Goal: Find contact information: Obtain details needed to contact an individual or organization

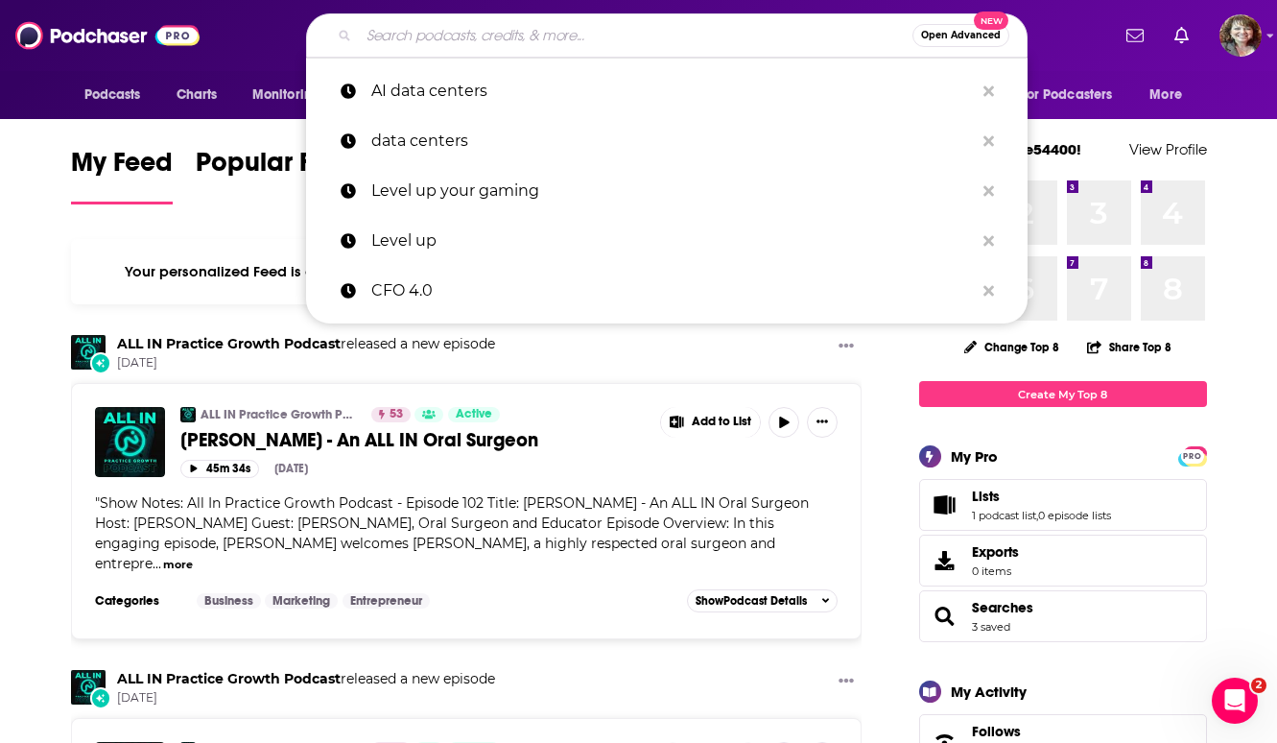
click at [446, 50] on input "Search podcasts, credits, & more..." at bounding box center [636, 35] width 554 height 31
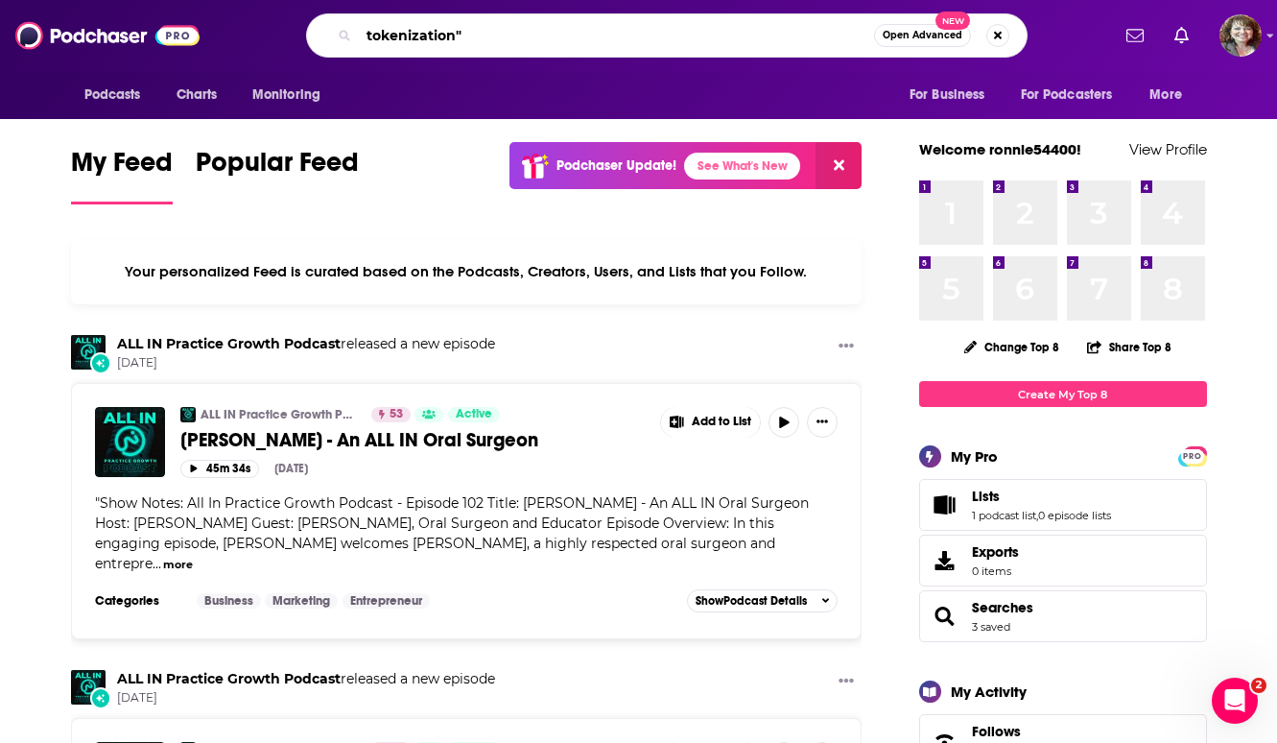
click at [367, 36] on input "tokenization"" at bounding box center [616, 35] width 515 height 31
click at [497, 38] on input ""tokenization"" at bounding box center [616, 35] width 515 height 31
type input ""tokenization" "Market Structure" "fixed income""
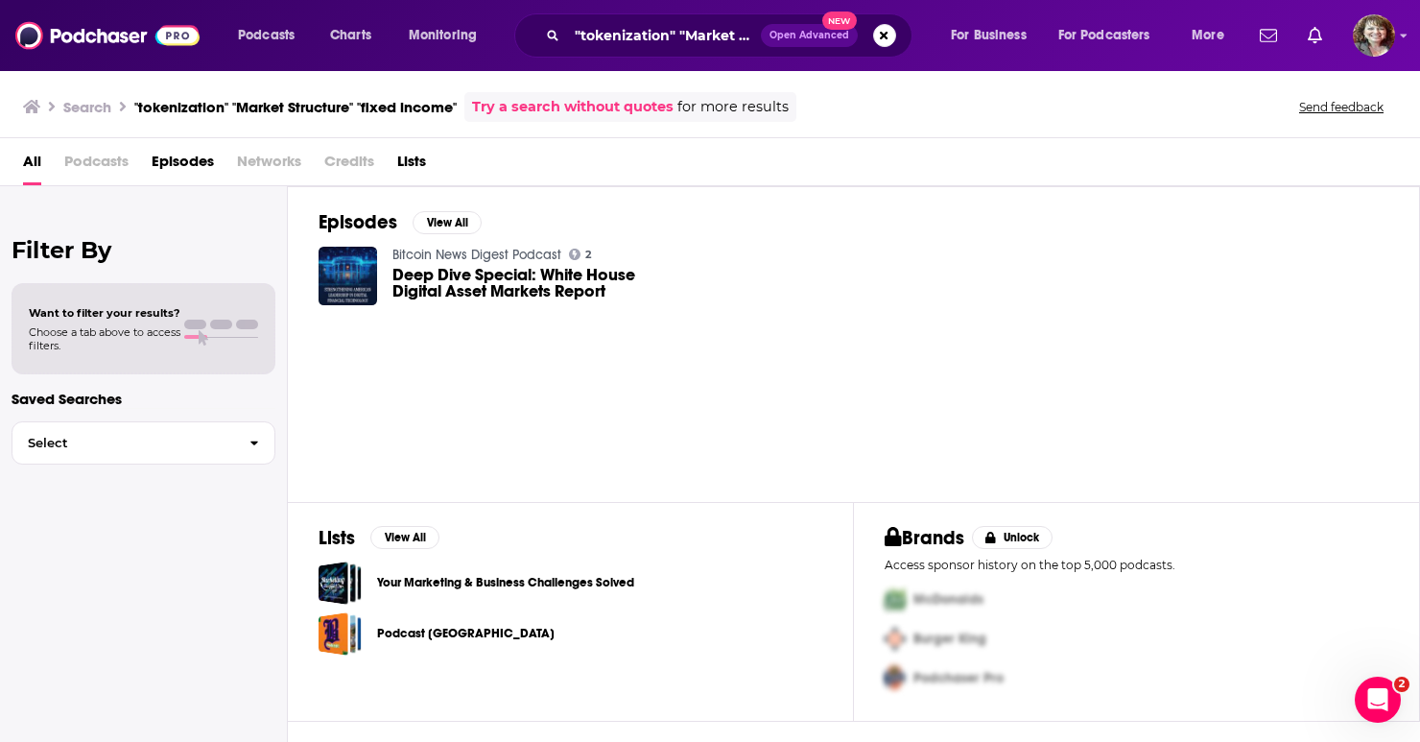
click at [353, 276] on img "Deep Dive Special: White House Digital Asset Markets Report" at bounding box center [348, 276] width 59 height 59
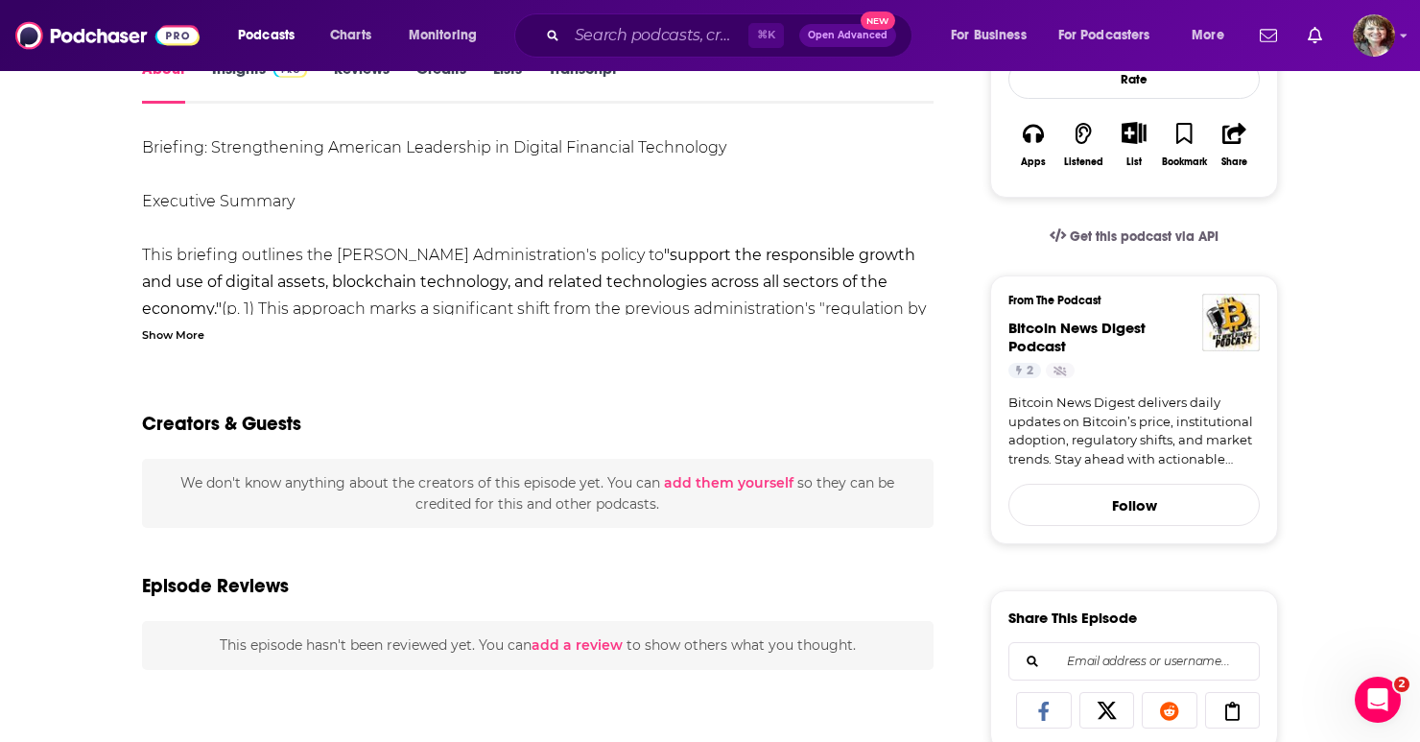
scroll to position [174, 0]
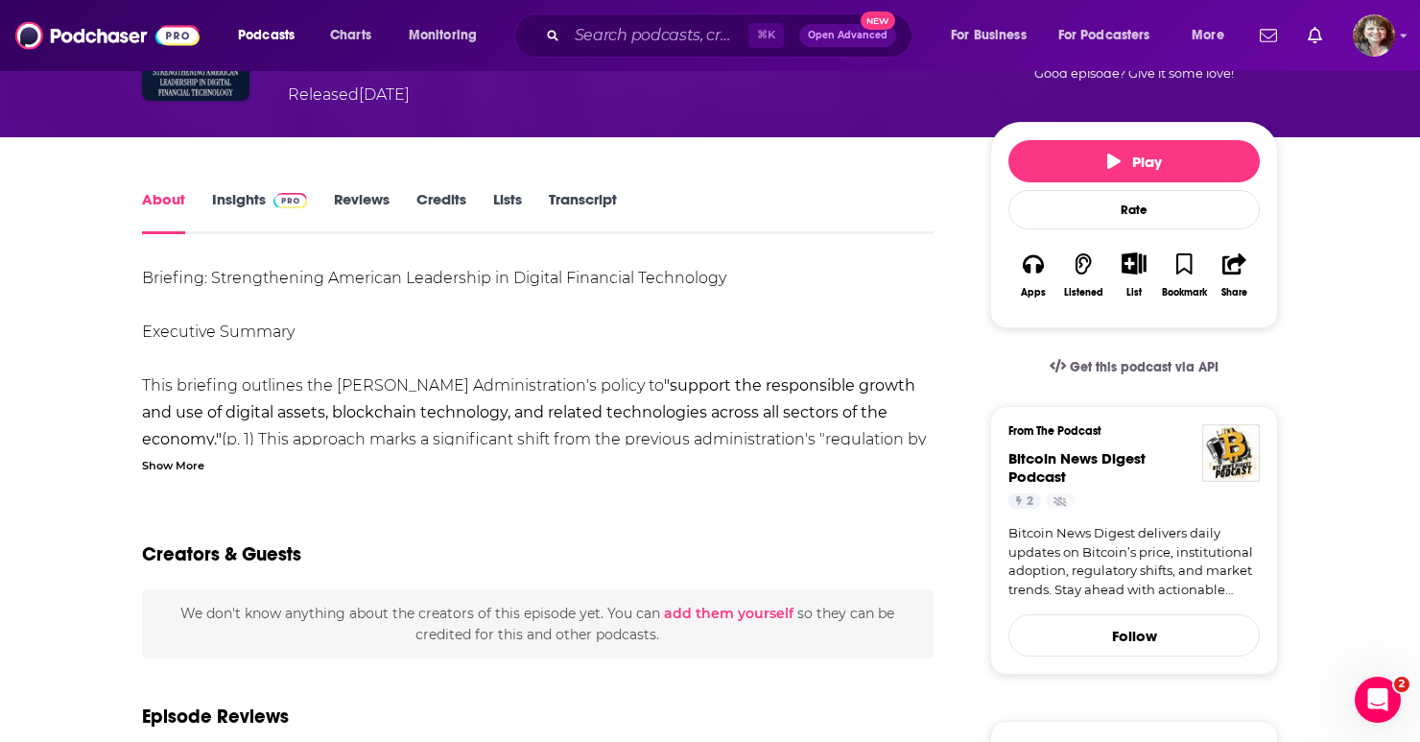
click at [190, 469] on div "Show More" at bounding box center [173, 464] width 62 height 18
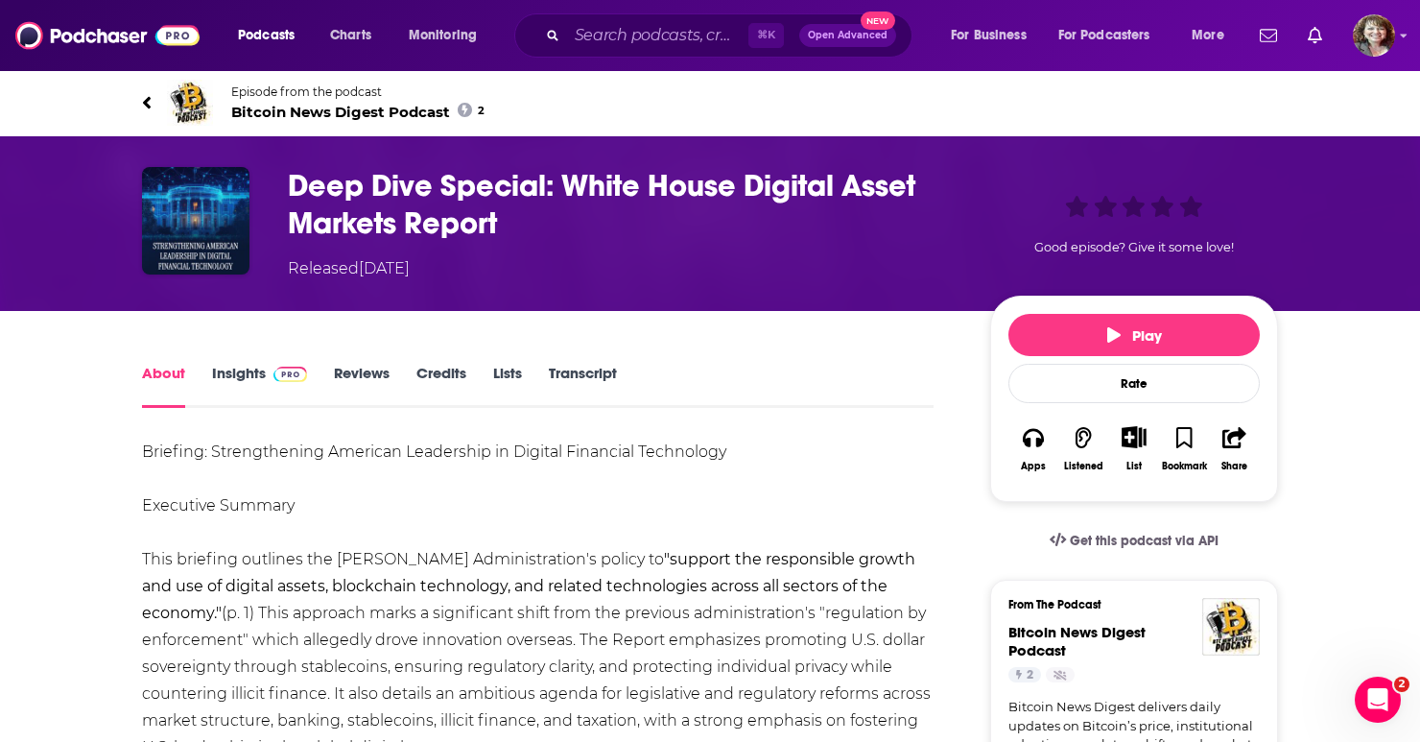
scroll to position [0, 0]
click at [235, 364] on link "Insights" at bounding box center [259, 386] width 95 height 44
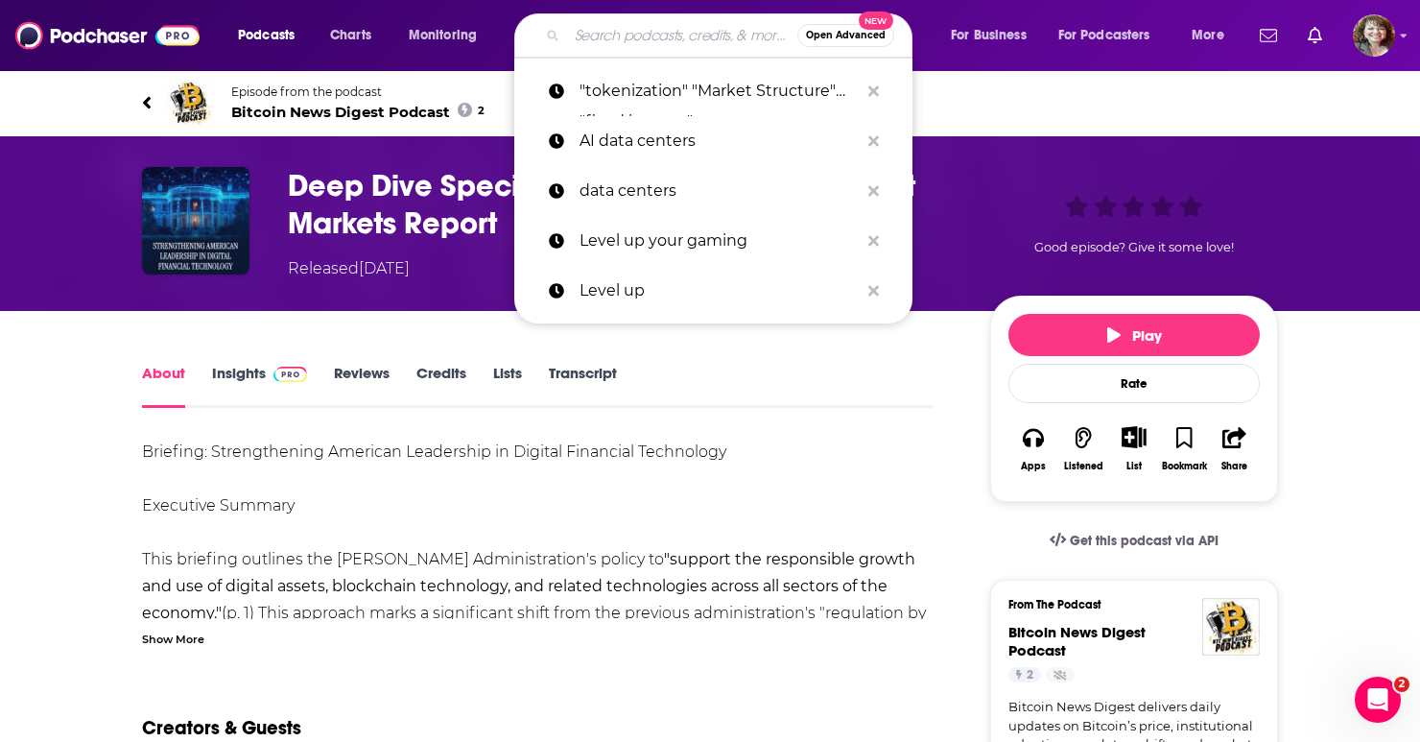
click at [609, 46] on input "Search podcasts, credits, & more..." at bounding box center [682, 35] width 230 height 31
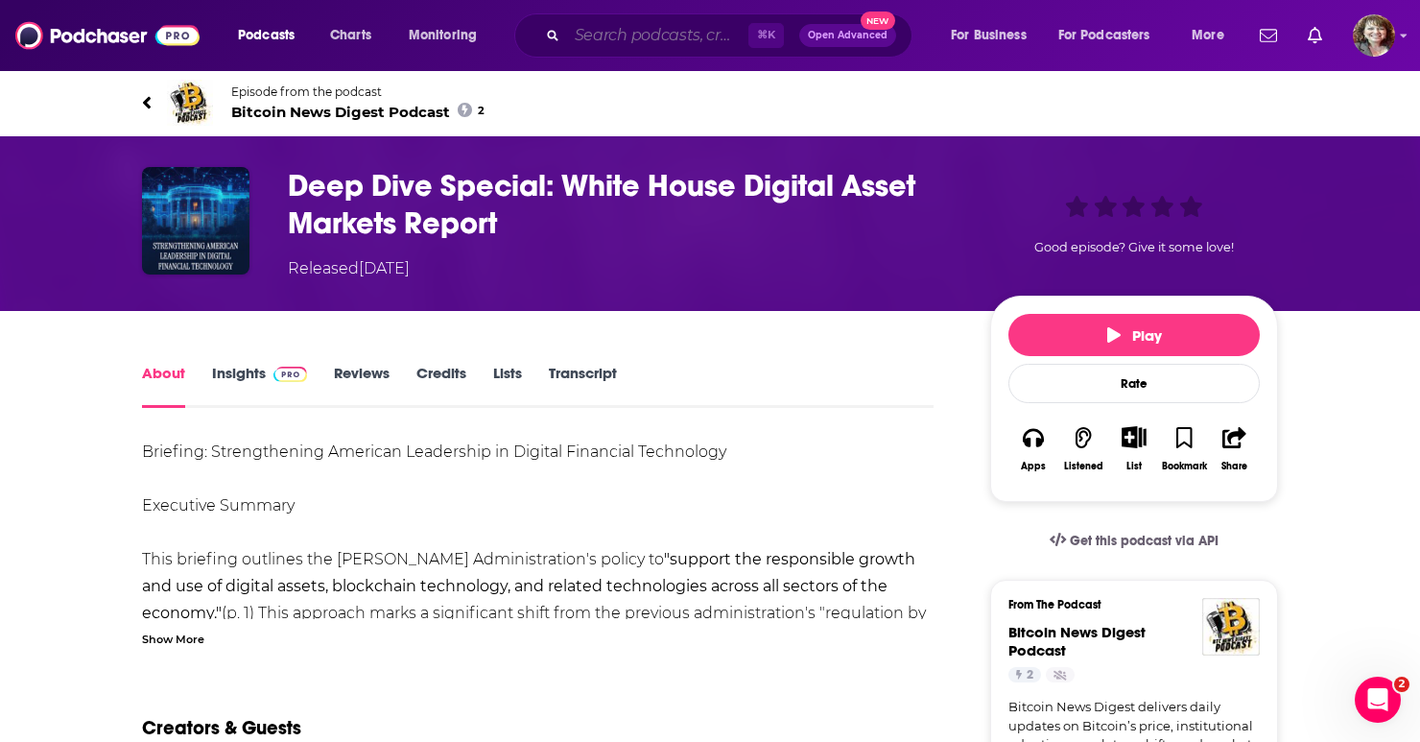
click at [656, 40] on input "Search podcasts, credits, & more..." at bounding box center [657, 35] width 181 height 31
click at [640, 45] on input "Search podcasts, credits, & more..." at bounding box center [657, 35] width 181 height 31
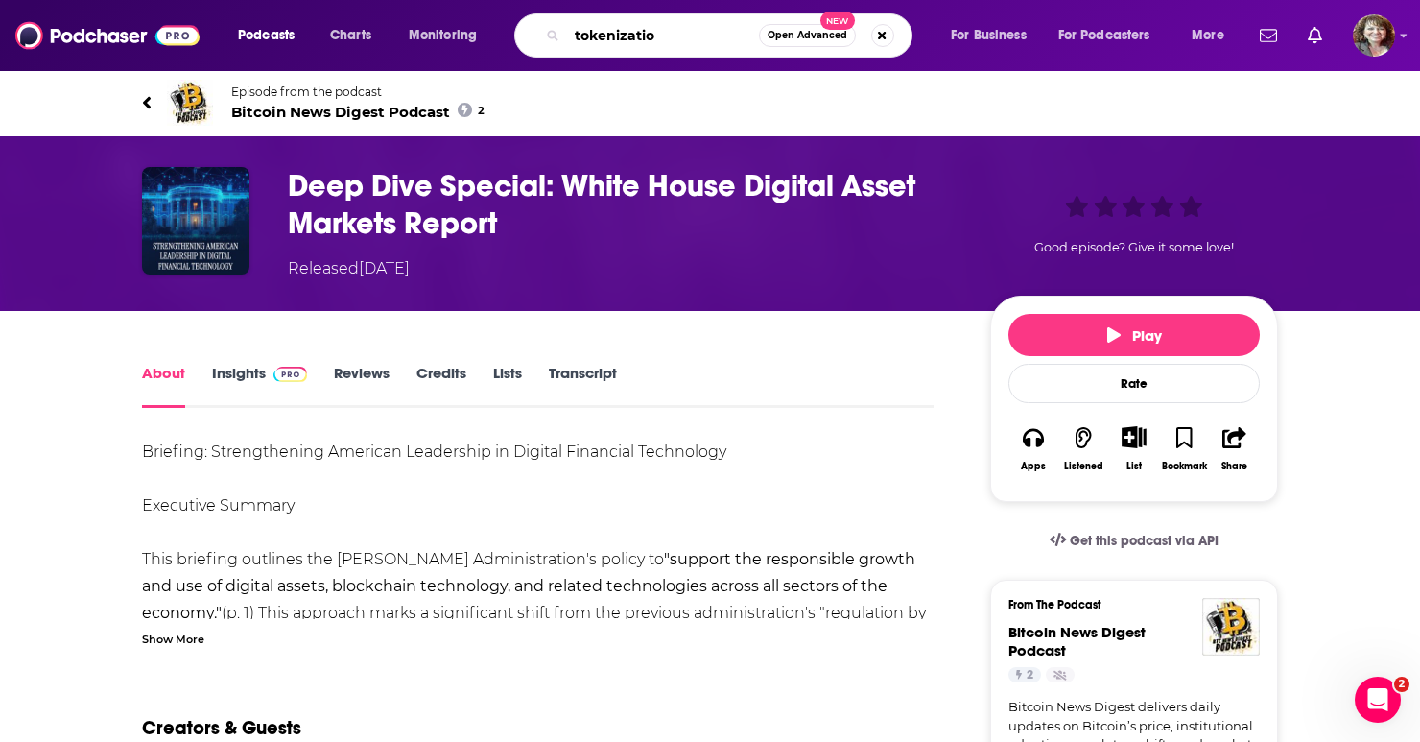
type input "tokenization"
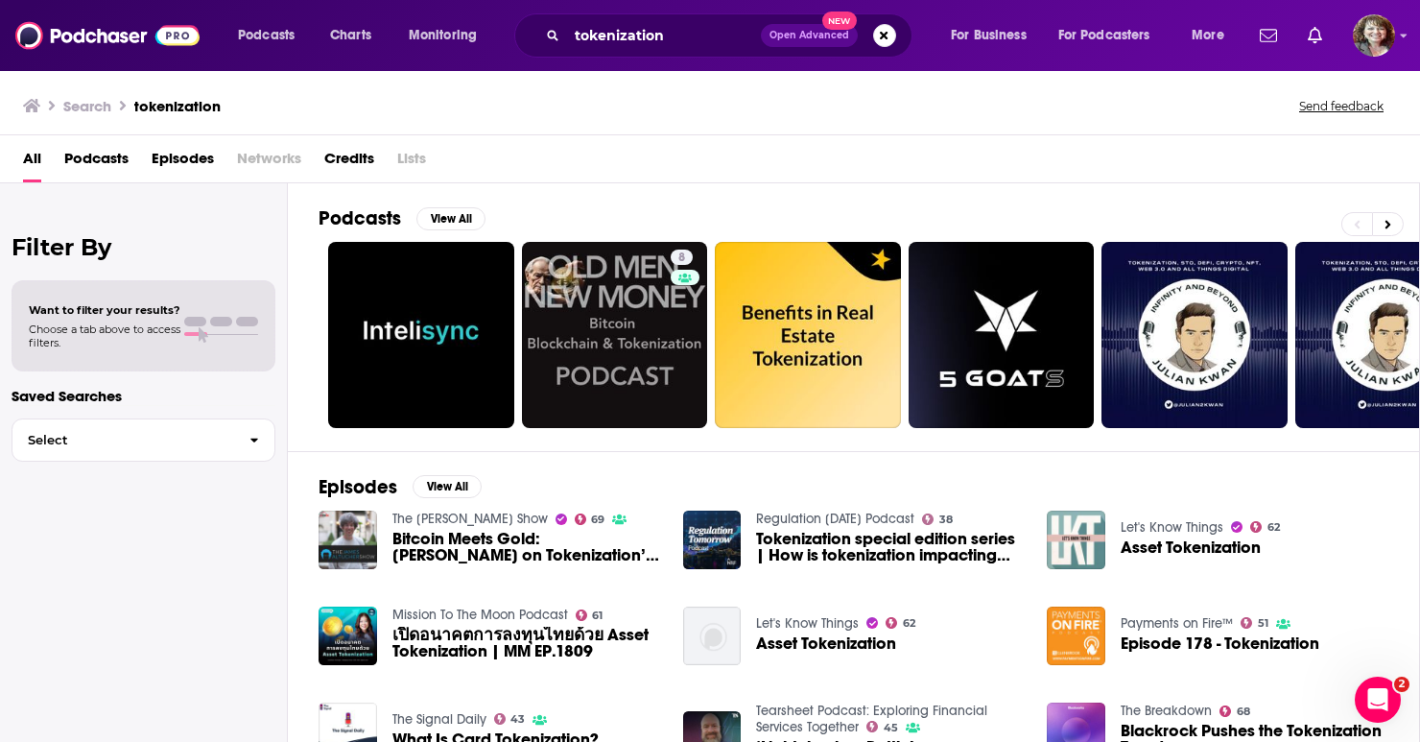
click at [543, 532] on span "Bitcoin Meets Gold: [PERSON_NAME] on Tokenization’s Future" at bounding box center [526, 547] width 268 height 33
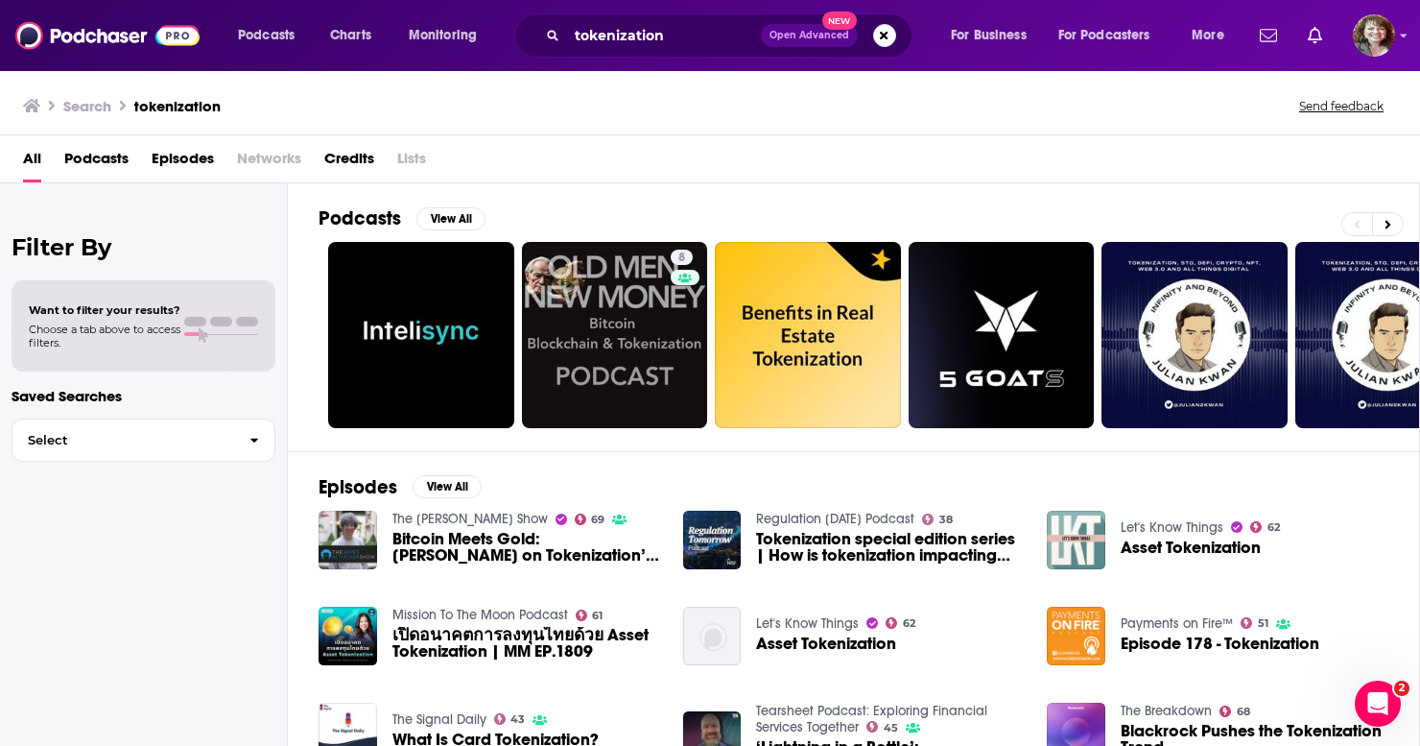
click at [1190, 541] on span "Asset Tokenization" at bounding box center [1191, 547] width 140 height 16
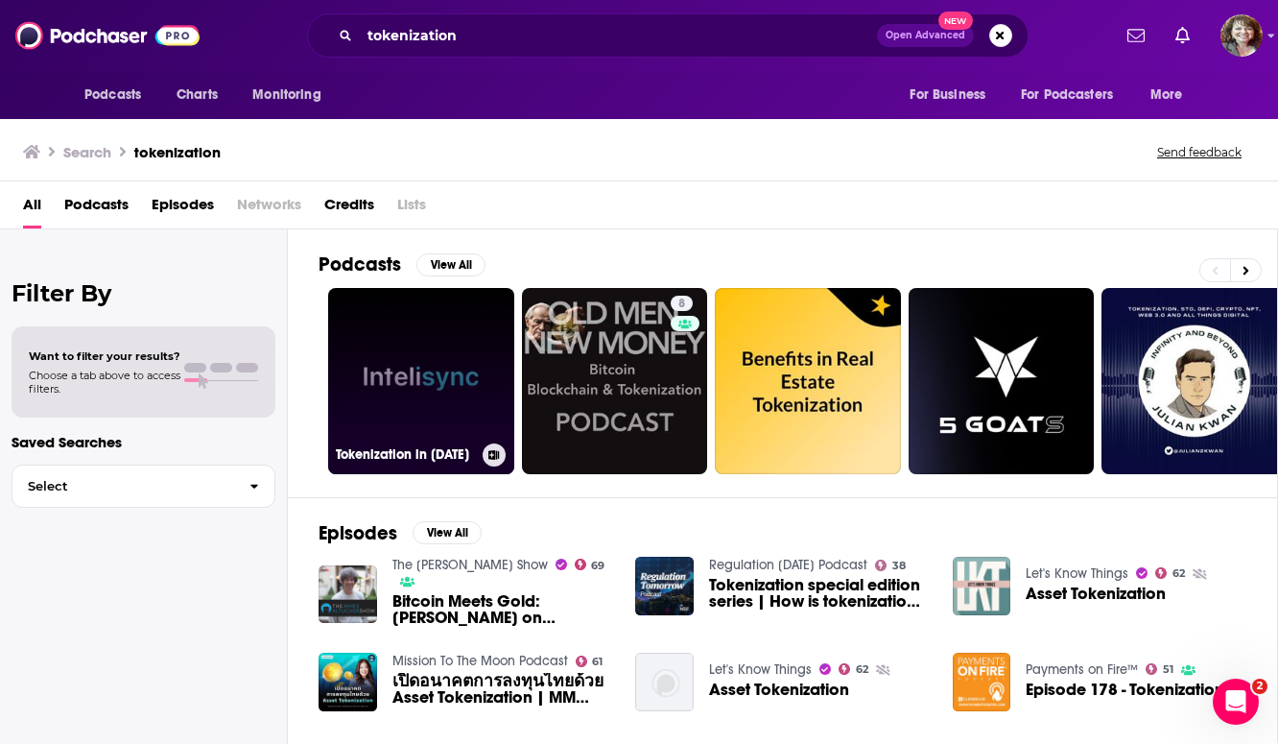
click at [455, 363] on link "Tokenization in [DATE]" at bounding box center [421, 381] width 186 height 186
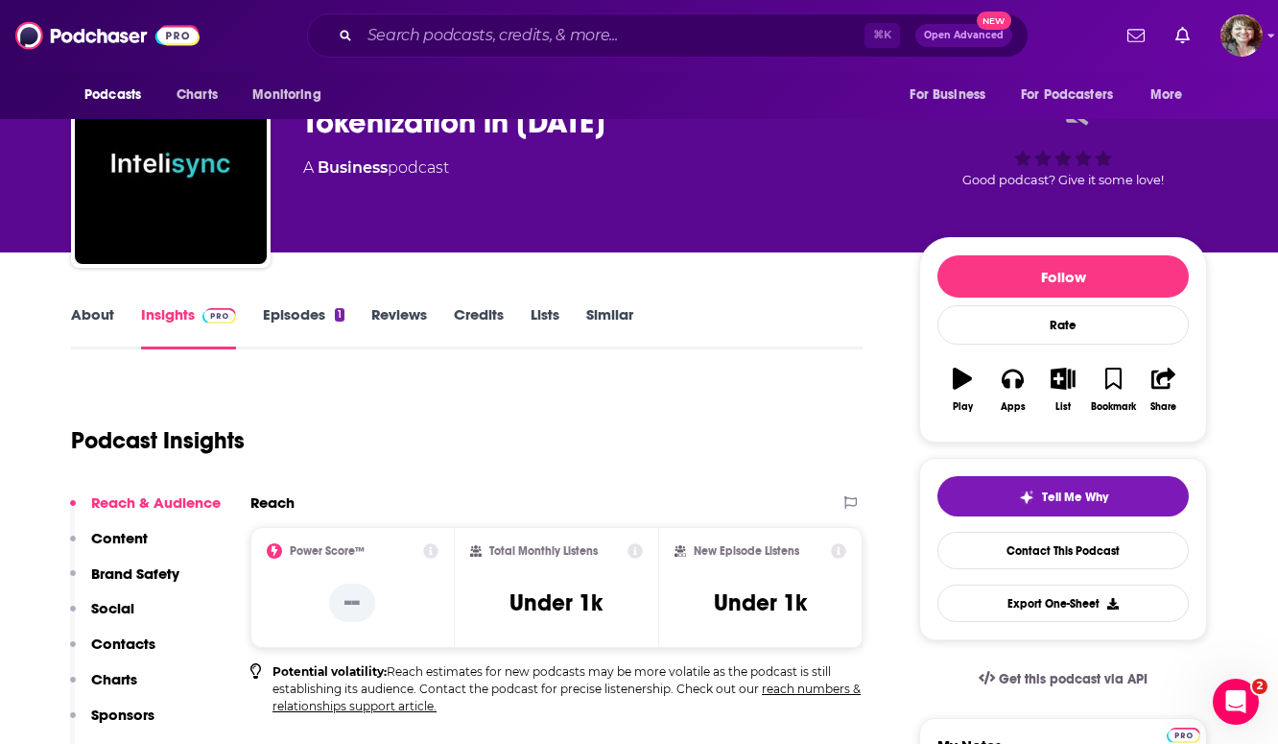
scroll to position [81, 0]
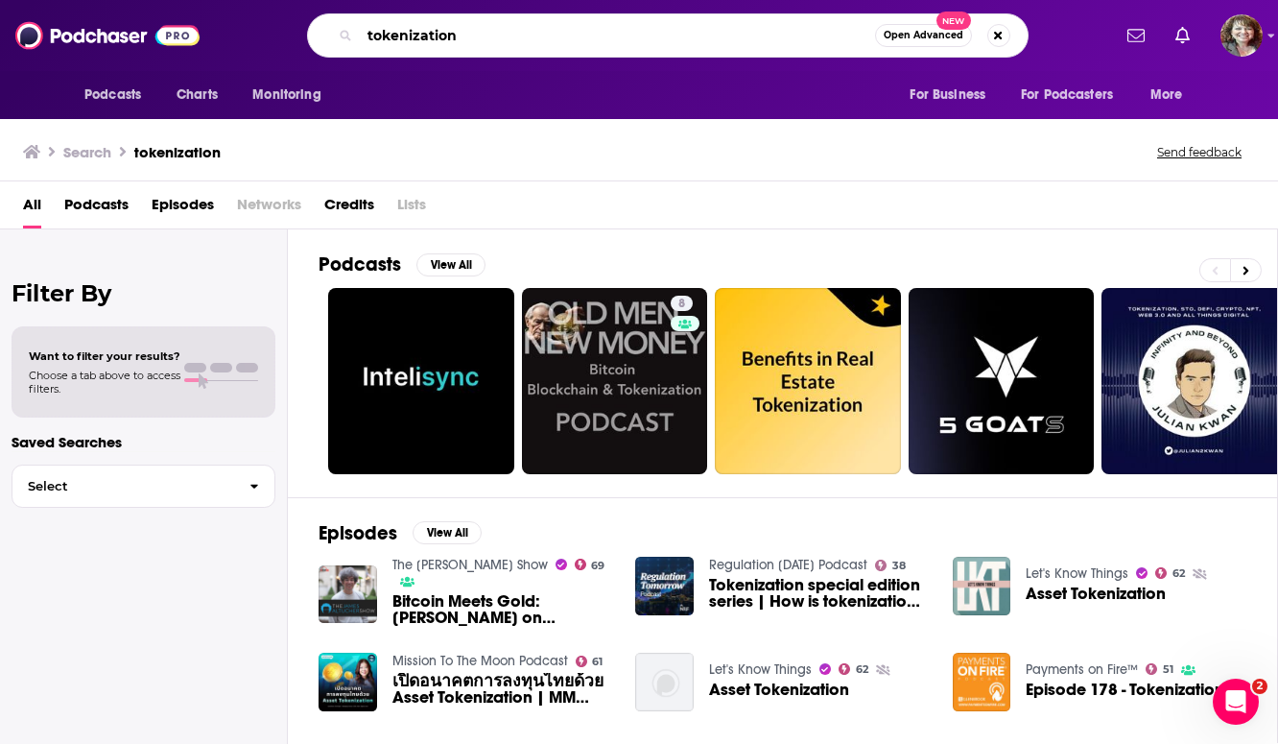
click at [549, 34] on input "tokenization" at bounding box center [617, 35] width 515 height 31
type input "t"
type input "bloomberg"
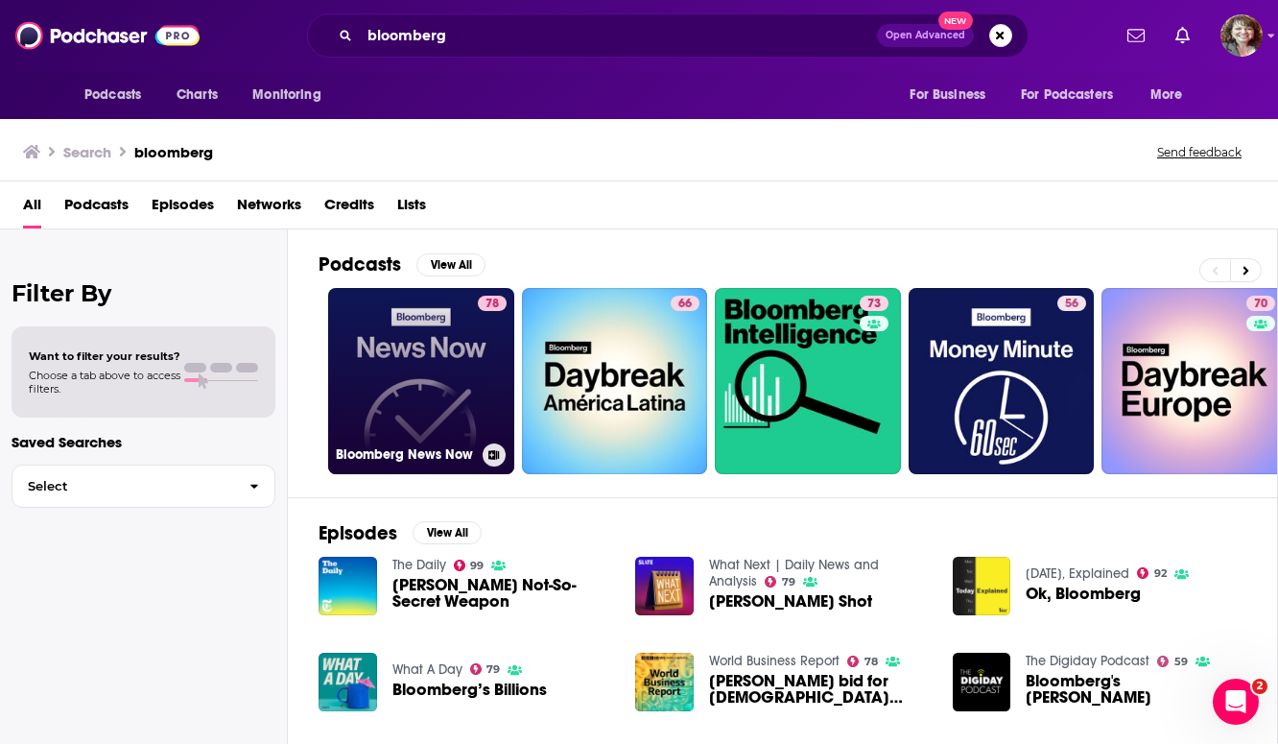
click at [489, 380] on div "78" at bounding box center [492, 370] width 29 height 148
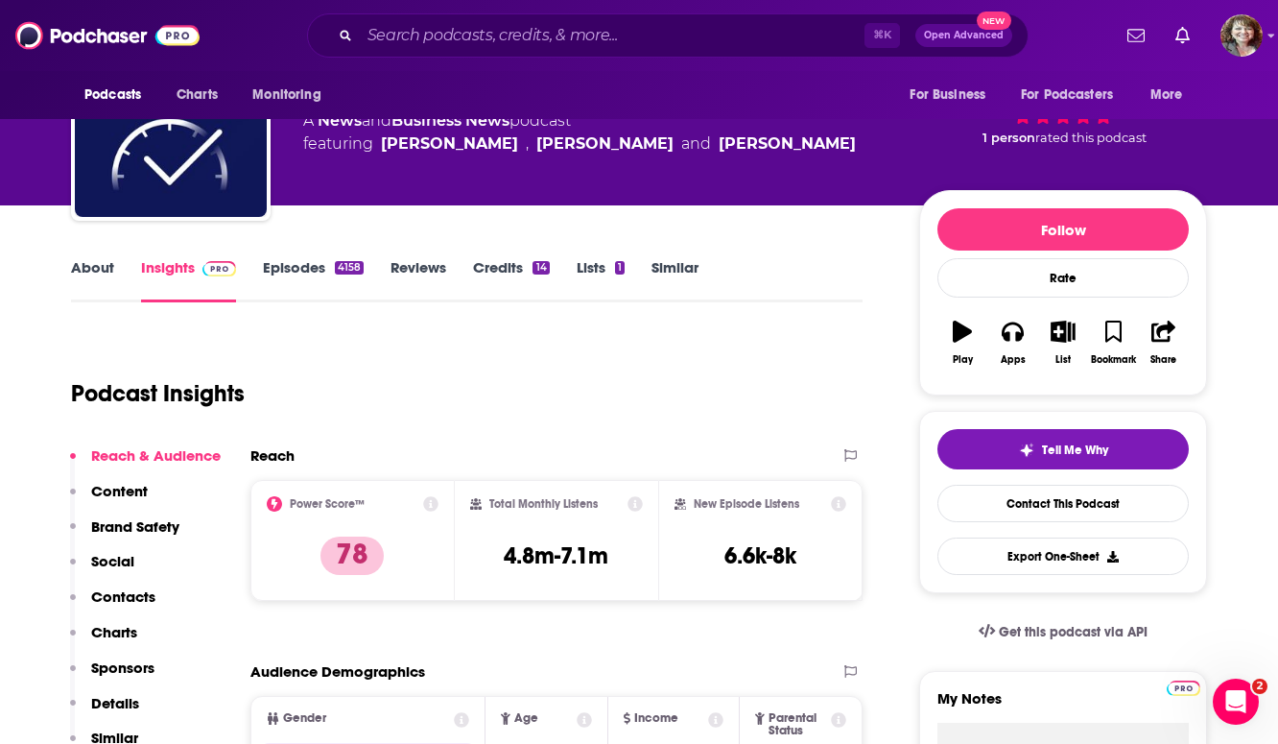
scroll to position [130, 0]
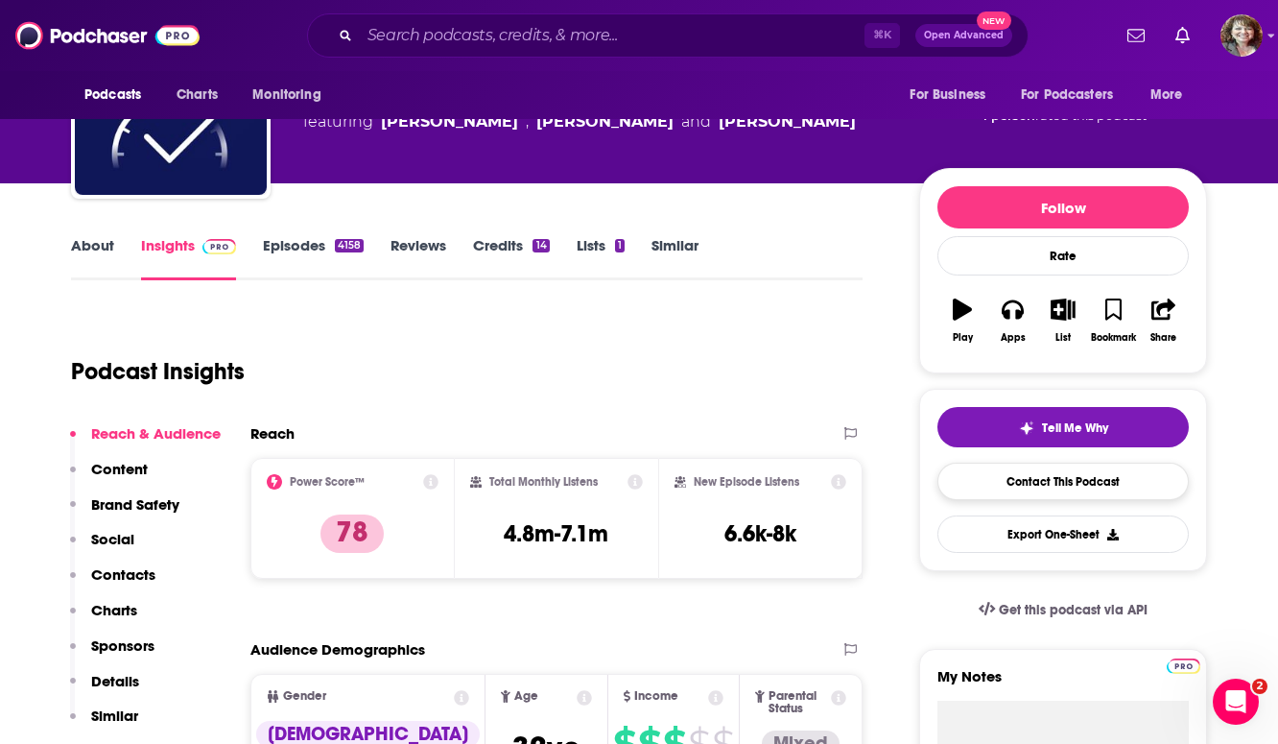
click at [1009, 499] on link "Contact This Podcast" at bounding box center [1063, 481] width 251 height 37
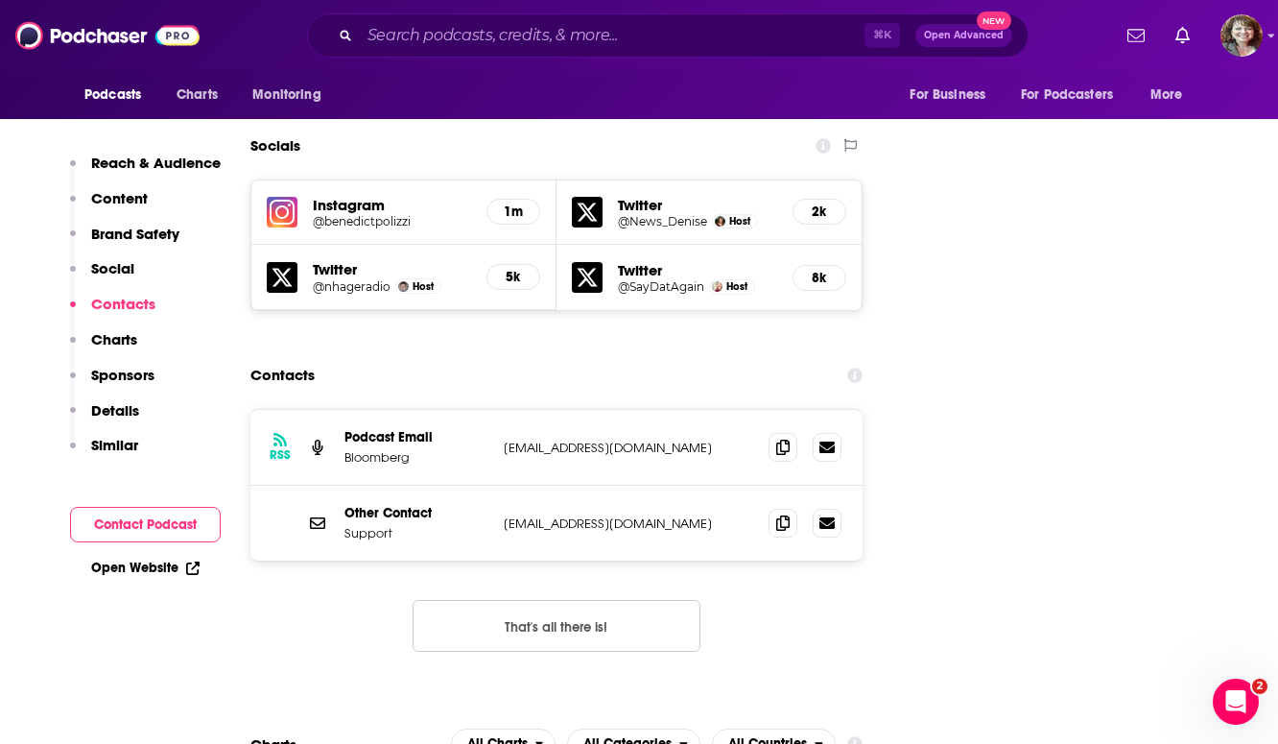
scroll to position [2182, 0]
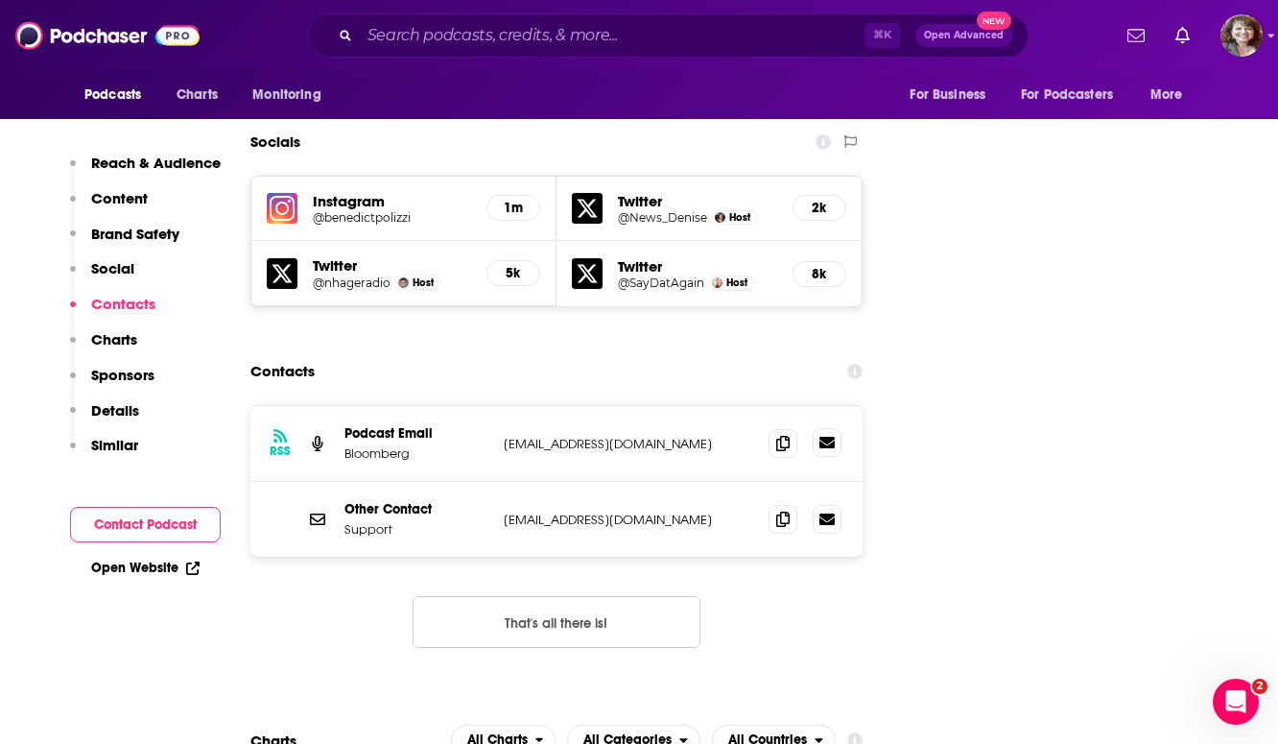
click at [831, 437] on icon at bounding box center [826, 443] width 15 height 12
